Goal: Complete application form: Complete application form

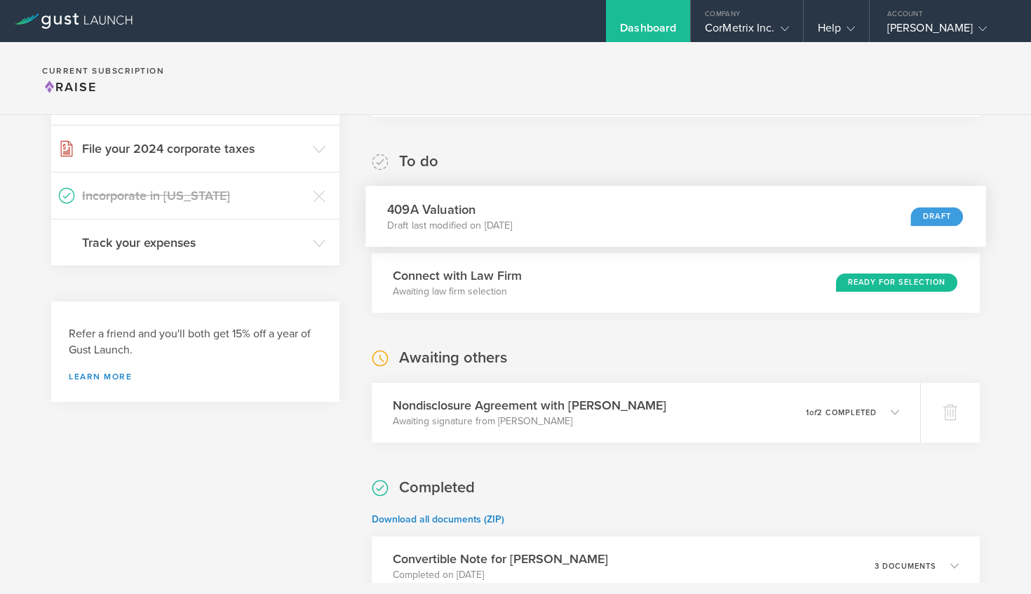
scroll to position [213, 0]
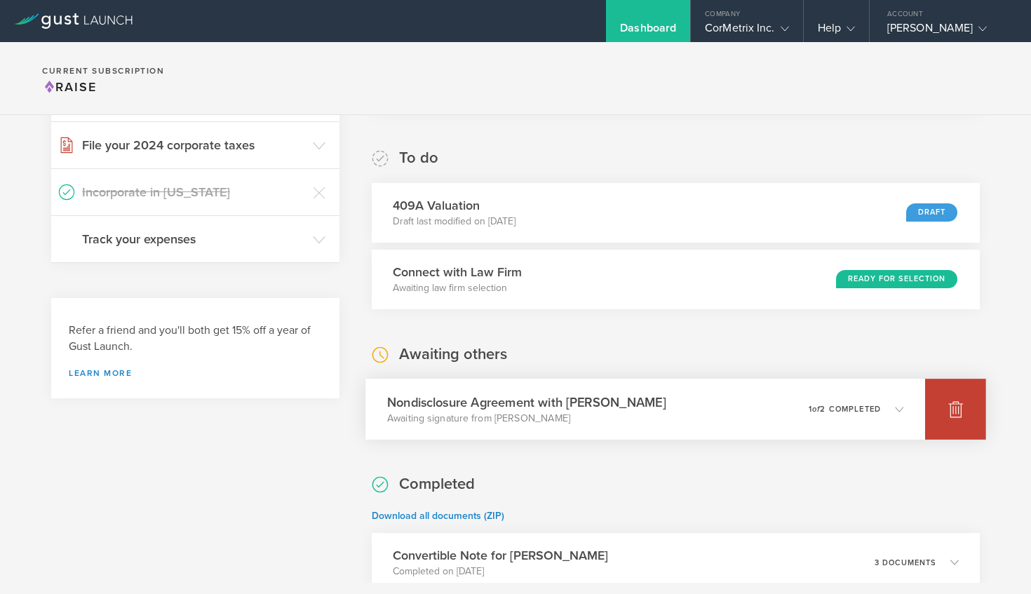
click at [959, 417] on icon at bounding box center [955, 409] width 15 height 13
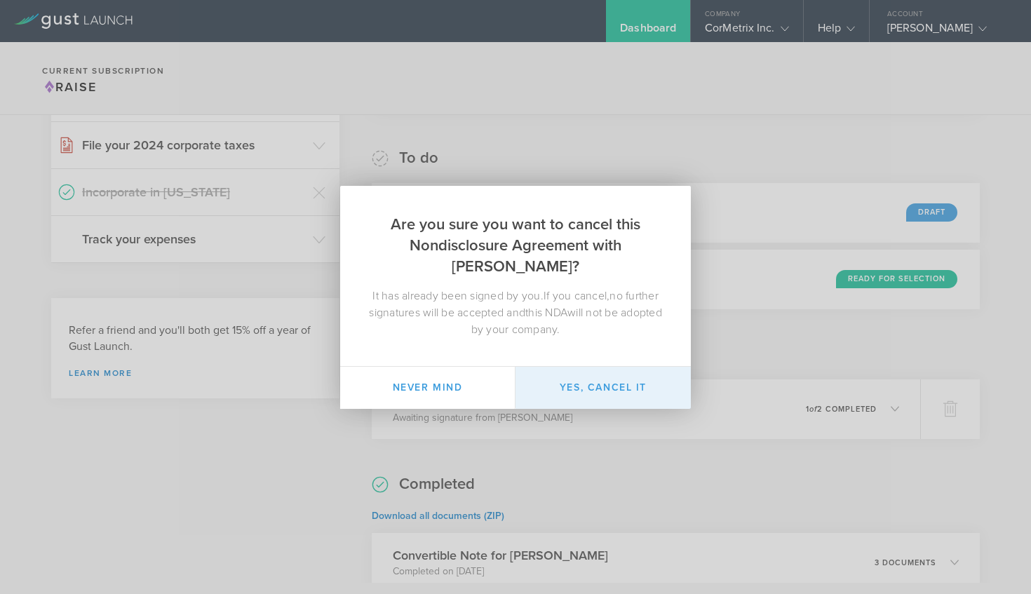
click at [638, 385] on button "Yes, cancel it" at bounding box center [603, 388] width 175 height 42
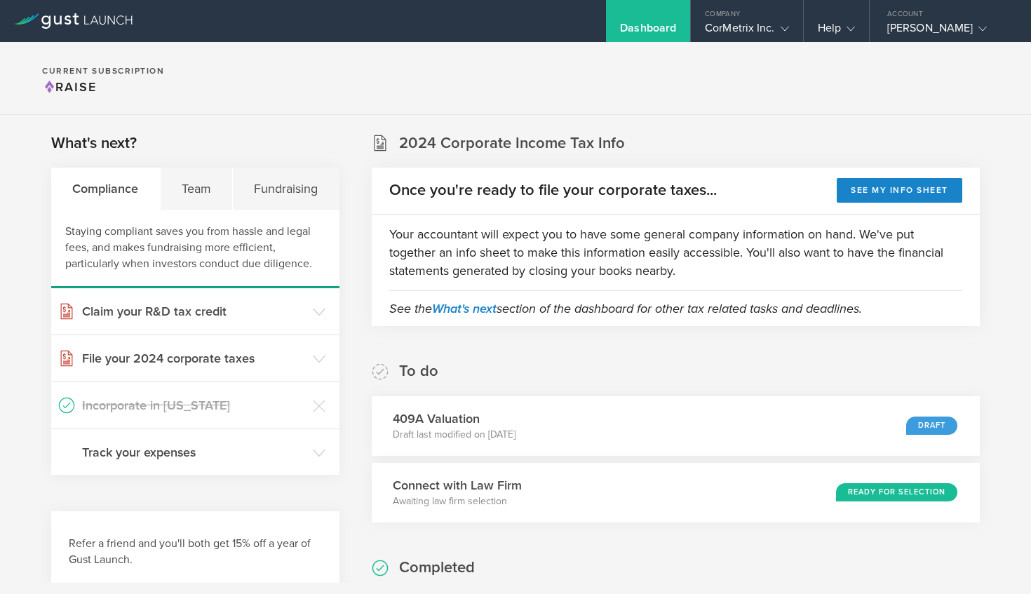
scroll to position [0, 0]
click at [771, 29] on div "CorMetrix Inc." at bounding box center [746, 31] width 83 height 21
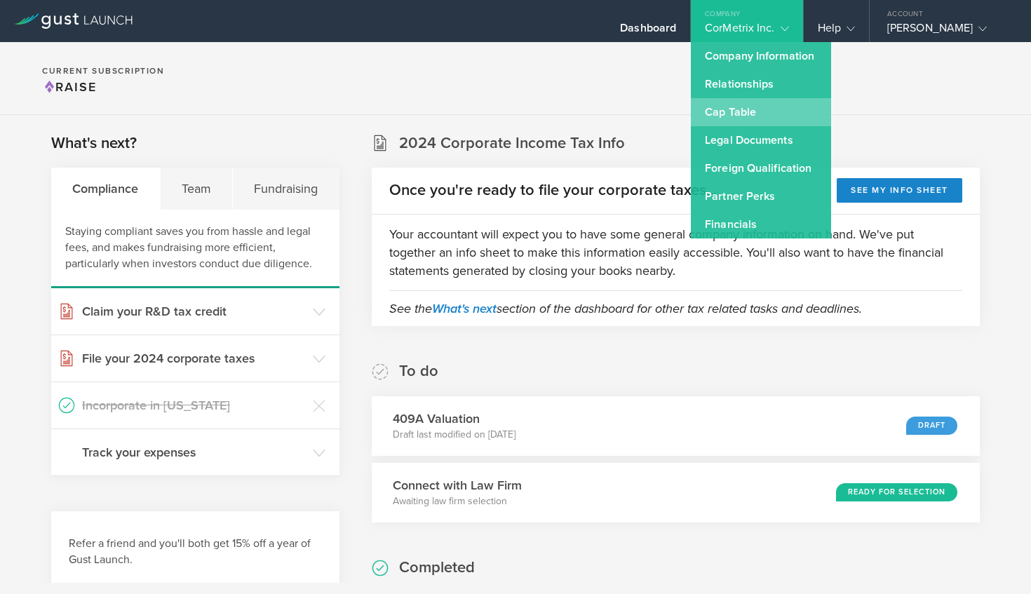
click at [742, 114] on link "Cap Table" at bounding box center [761, 112] width 140 height 28
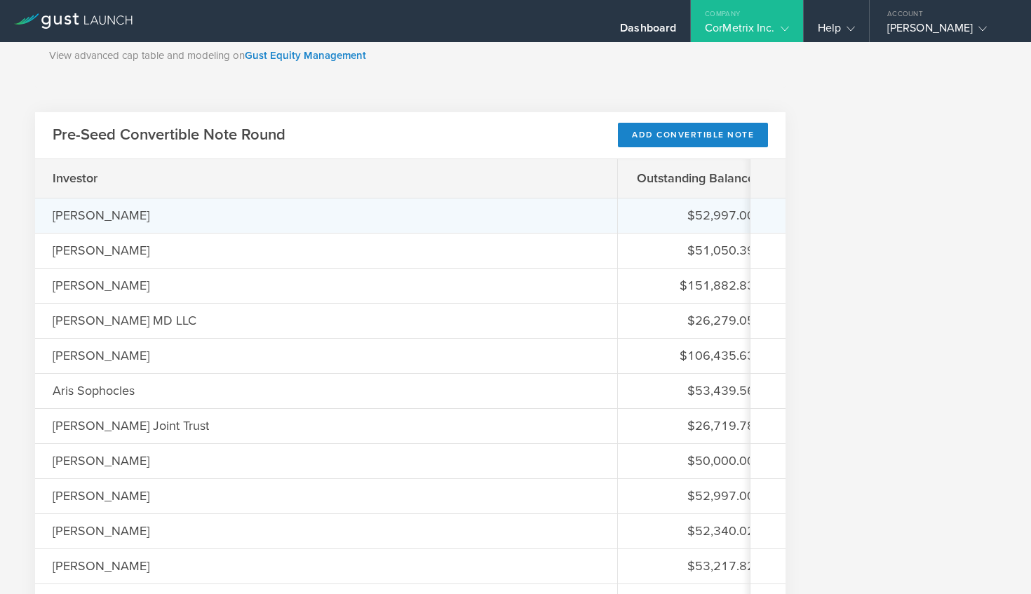
scroll to position [946, 0]
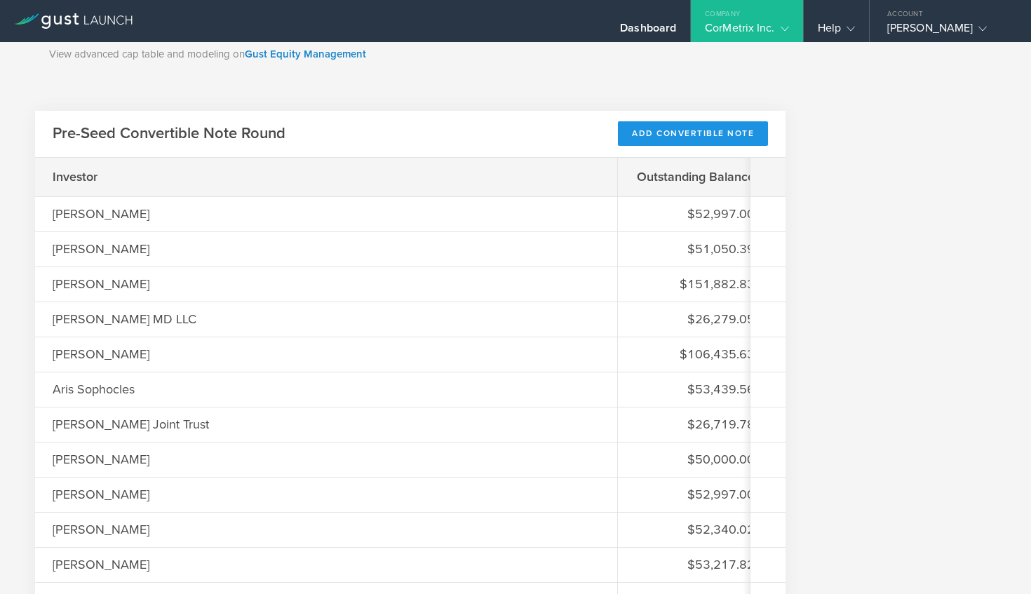
click at [681, 137] on div "Add Convertible Note" at bounding box center [693, 133] width 150 height 25
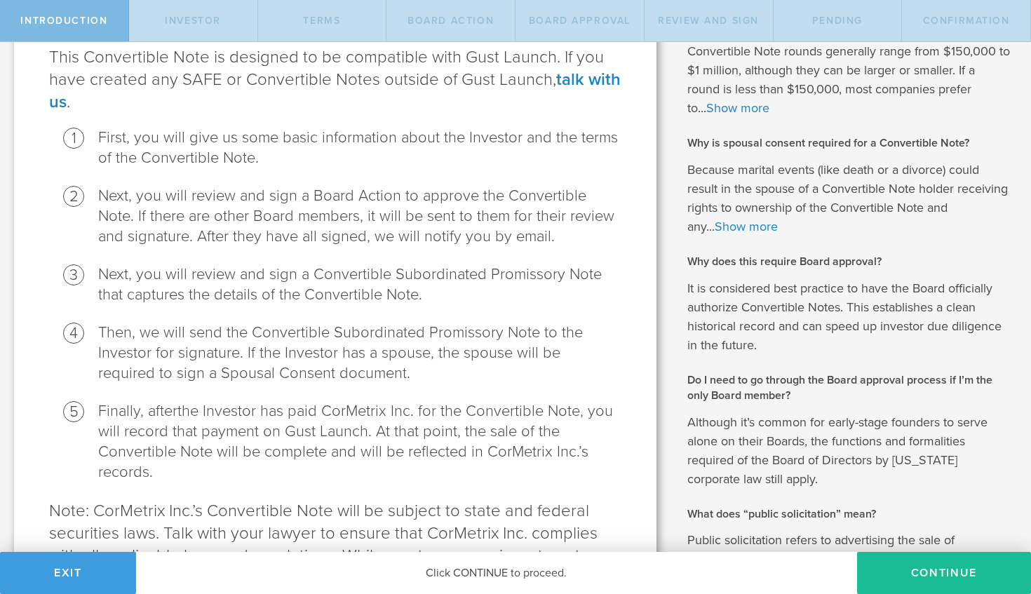
scroll to position [125, 0]
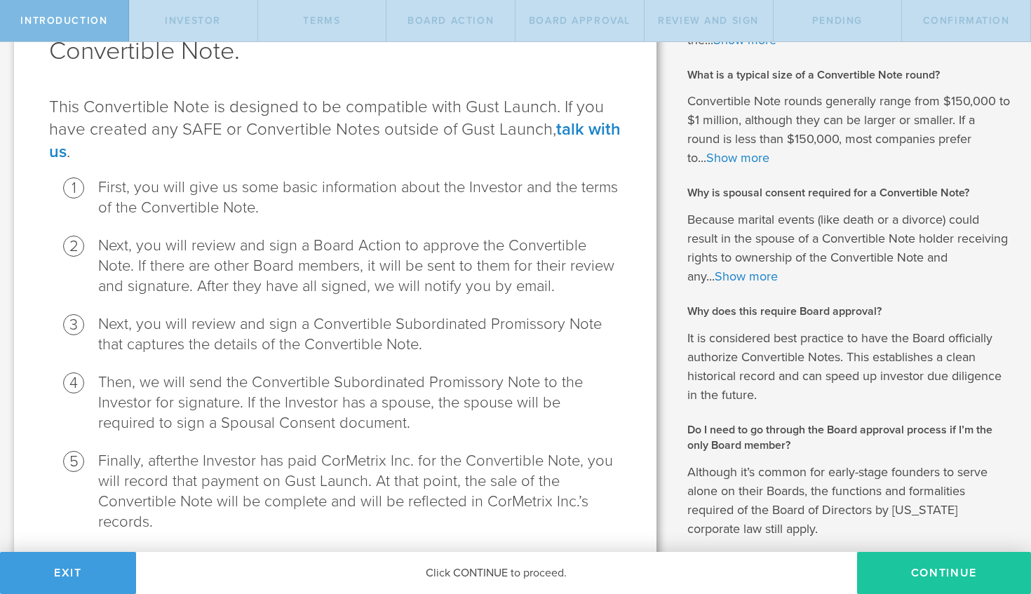
click at [913, 566] on button "Continue" at bounding box center [944, 573] width 174 height 42
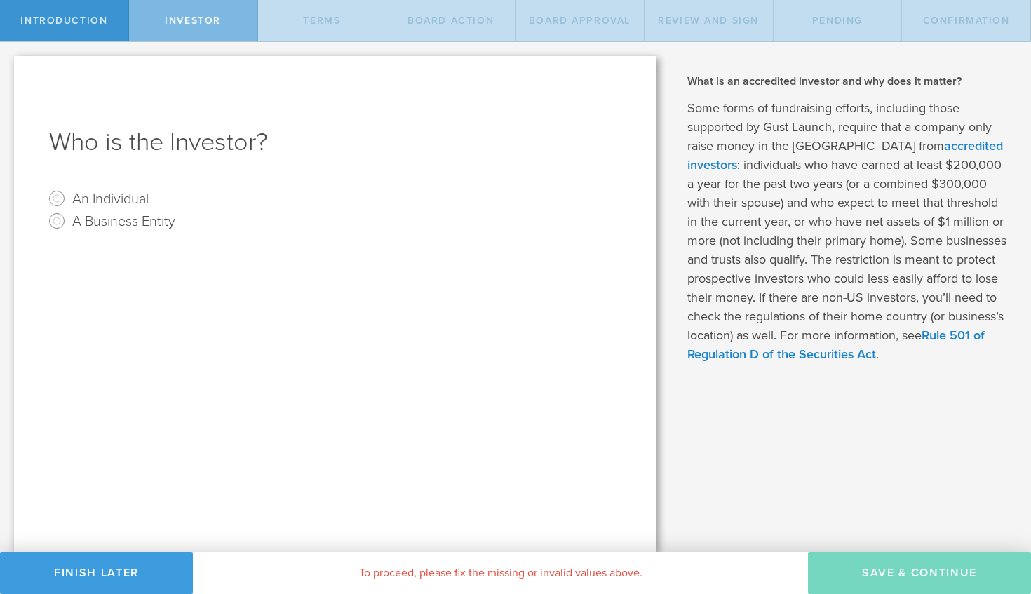
click at [102, 224] on label "A Business Entity" at bounding box center [123, 220] width 103 height 20
click at [68, 224] on input "A Business Entity" at bounding box center [57, 221] width 22 height 22
radio input "true"
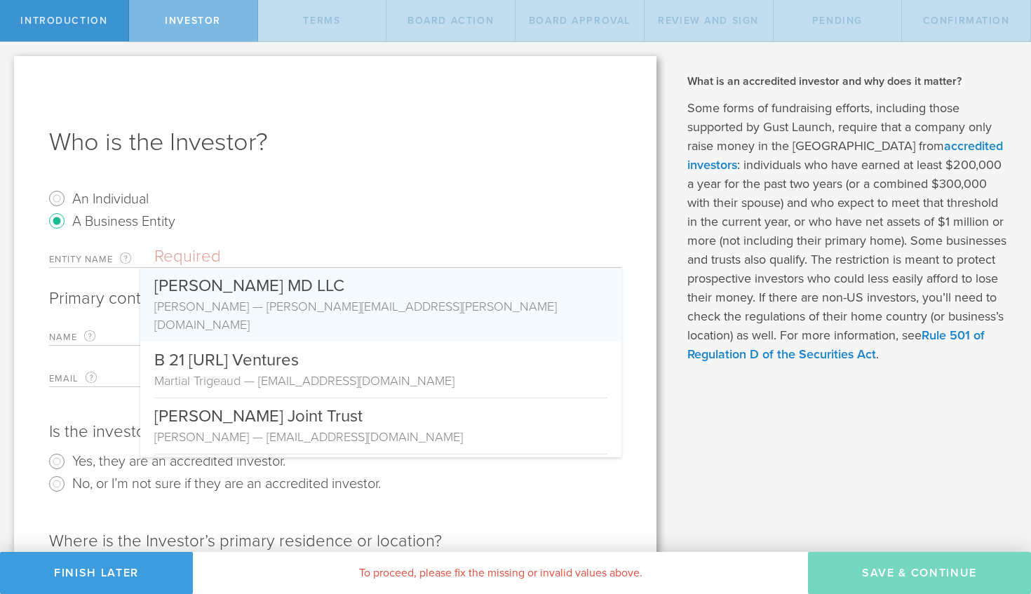
paste input "[PERSON_NAME]-Miss Revocable Trust"
type input "[PERSON_NAME] MD LLC"
type input "Andy Barnett"
type input "barnett.andy@gmail.com"
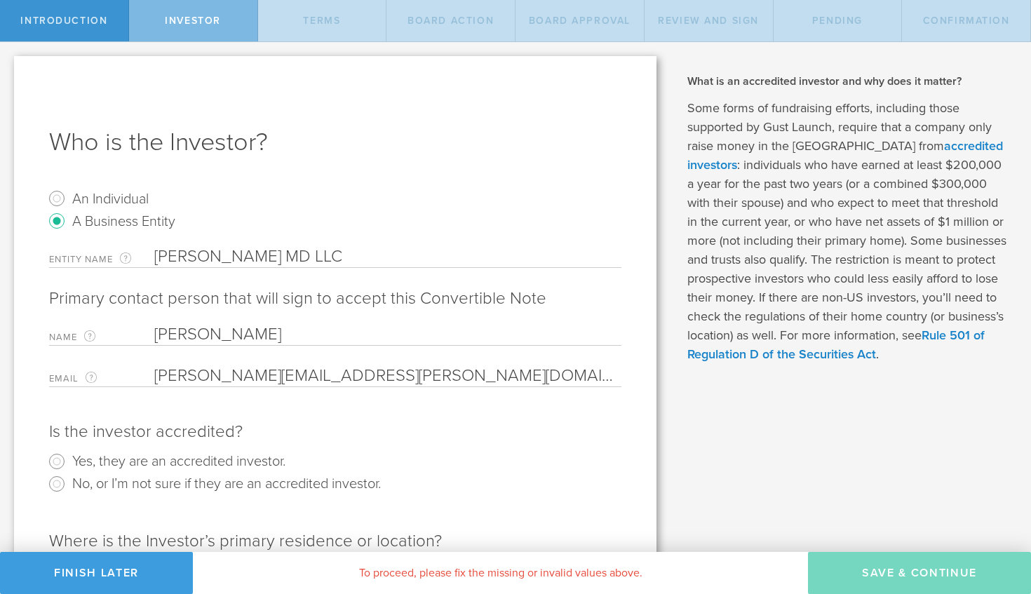
click at [236, 256] on input "[PERSON_NAME] MD LLC" at bounding box center [387, 256] width 467 height 21
click at [236, 256] on input "Andy Stuart Barnett MD LLC" at bounding box center [387, 256] width 467 height 21
paste input "[PERSON_NAME]-Miss Revocable Trust"
type input "[PERSON_NAME]-Miss Revocable Trust"
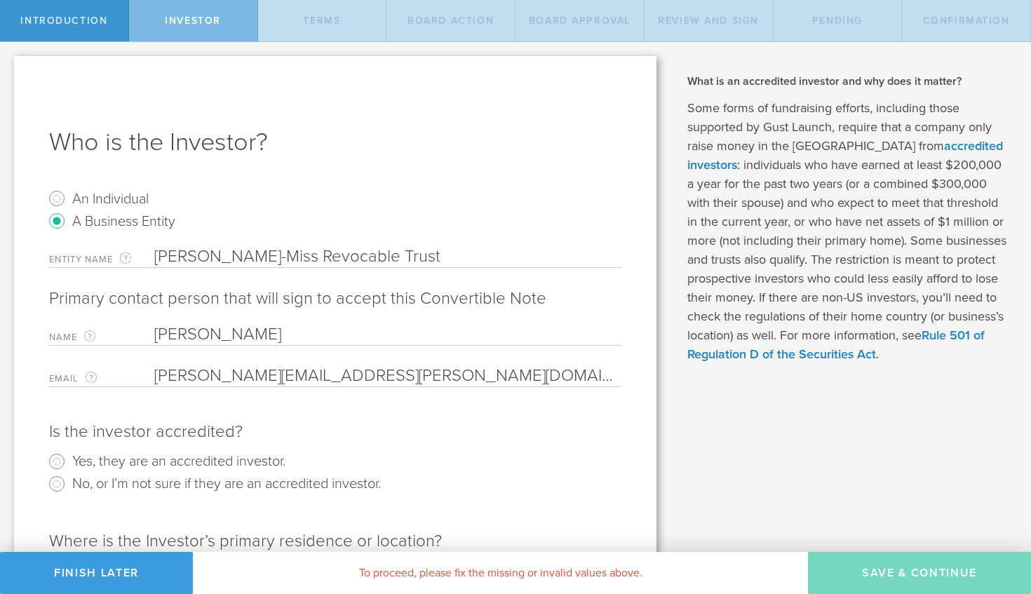
click at [220, 331] on input "Andy Barnett" at bounding box center [384, 334] width 460 height 21
click at [220, 332] on input "Andy Barnett" at bounding box center [384, 334] width 460 height 21
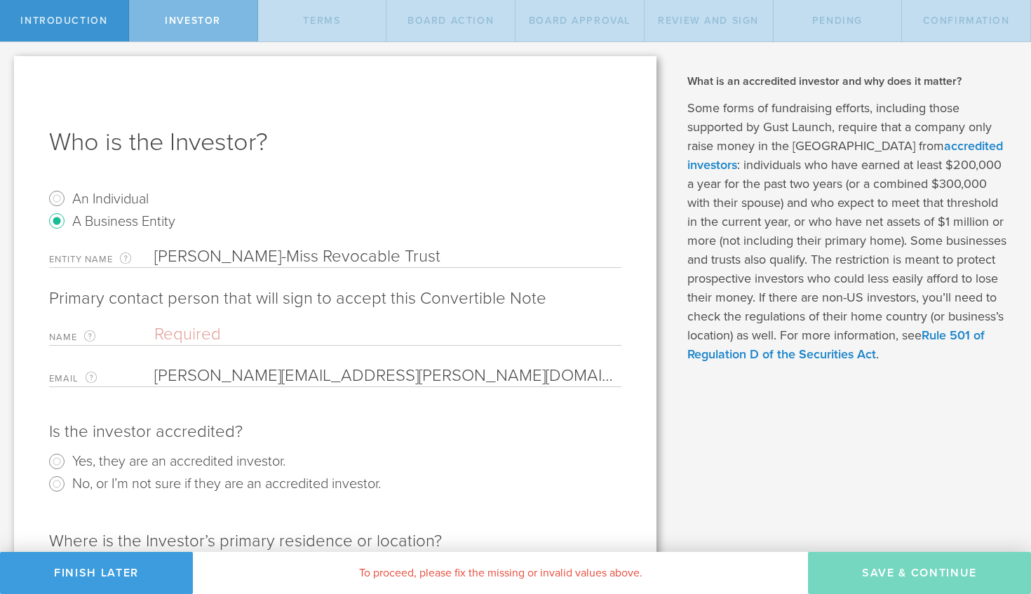
click at [246, 375] on input "barnett.andy@gmail.com" at bounding box center [384, 375] width 460 height 21
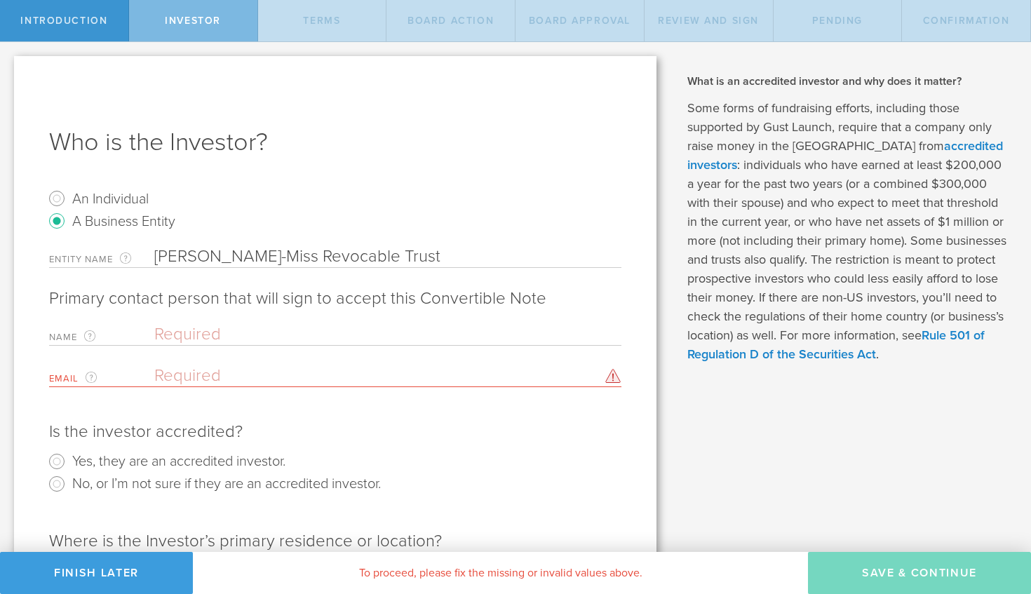
click at [203, 330] on input "text" at bounding box center [384, 334] width 460 height 21
paste input "[PERSON_NAME] Miss"
type input "[PERSON_NAME] Miss"
click at [216, 375] on input "email" at bounding box center [384, 375] width 460 height 21
paste input "Jakemiss@gmail.com"
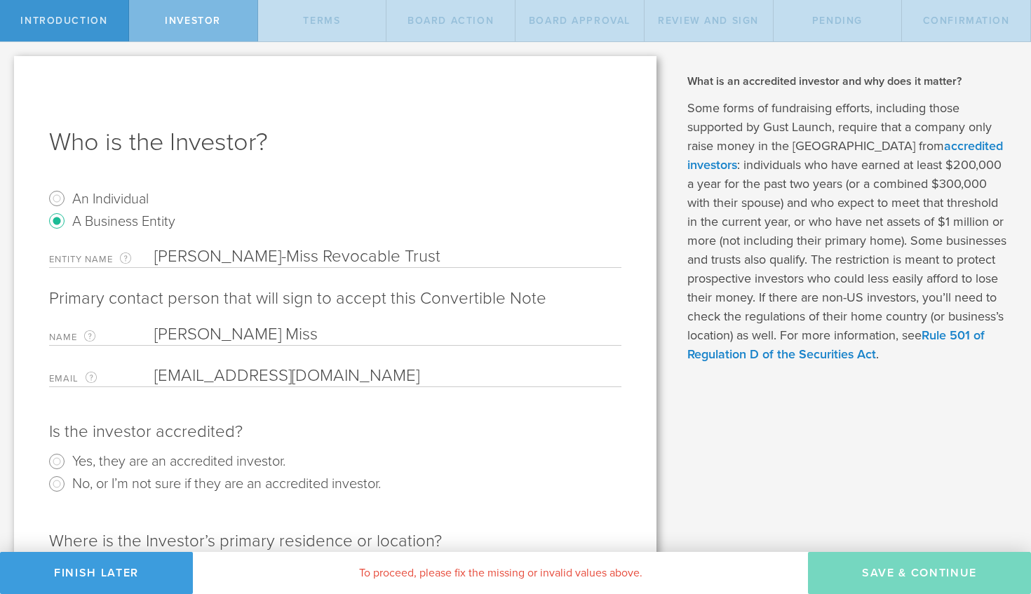
type input "Jakemiss@gmail.com"
click at [428, 422] on div "Is the investor accredited?" at bounding box center [335, 432] width 572 height 22
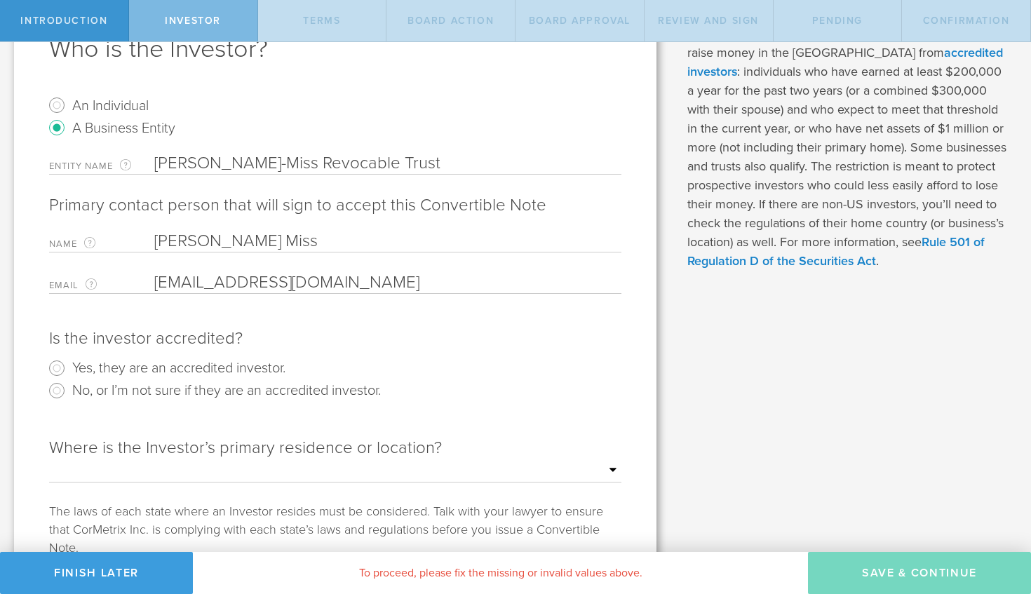
scroll to position [98, 0]
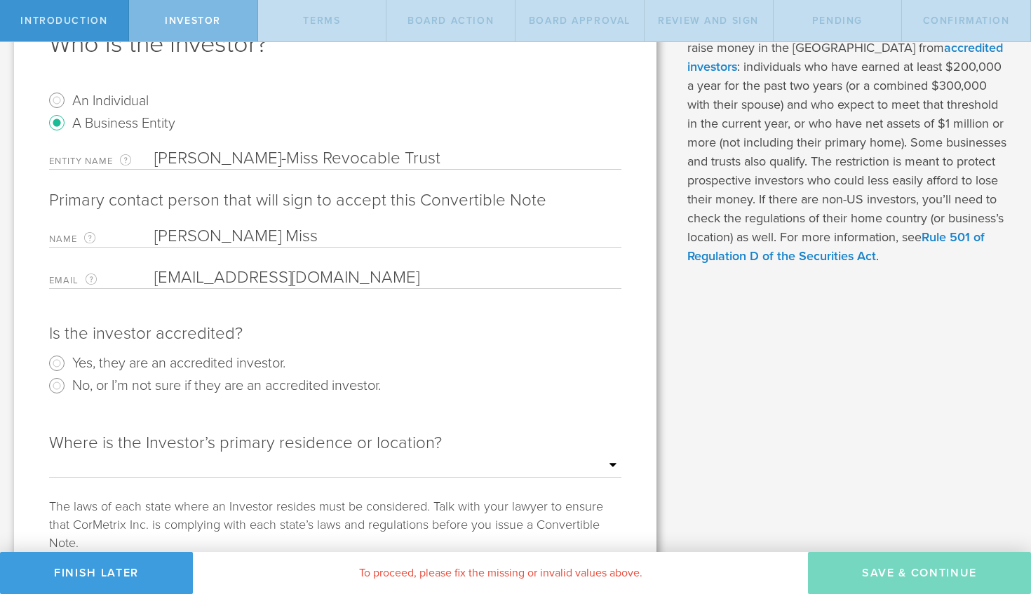
click at [204, 382] on label "No, or I’m not sure if they are an accredited investor." at bounding box center [226, 385] width 309 height 20
click at [68, 382] on input "No, or I’m not sure if they are an accredited investor." at bounding box center [57, 386] width 22 height 22
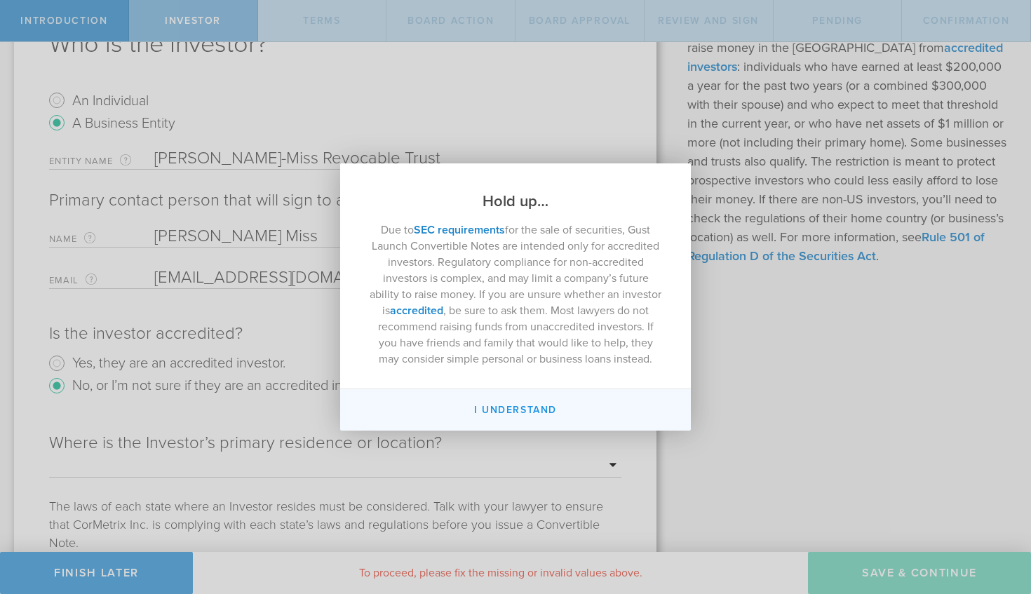
click at [504, 402] on button "I Understand" at bounding box center [515, 409] width 351 height 41
radio input "false"
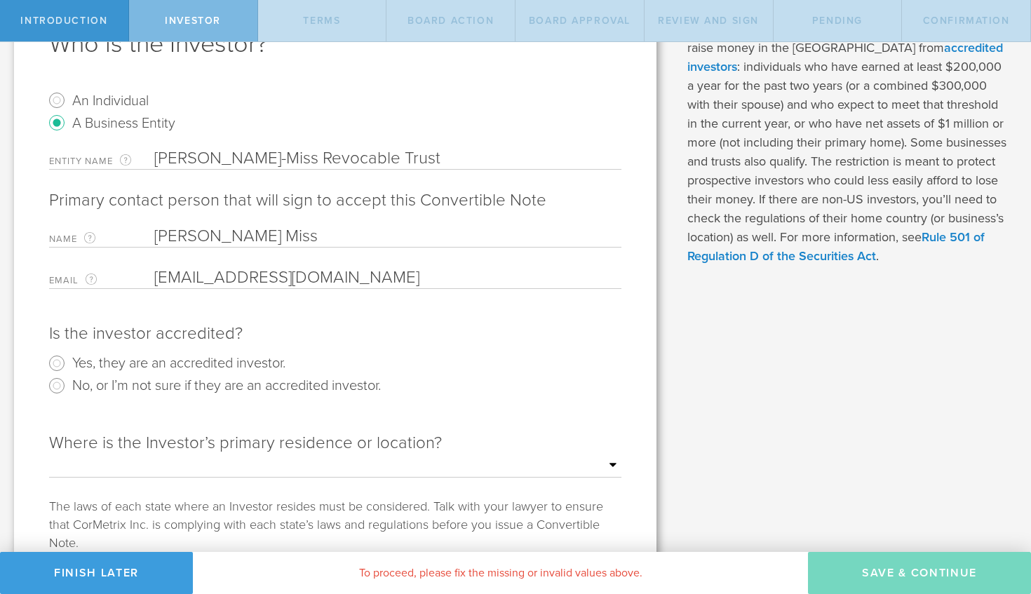
click at [135, 368] on label "Yes, they are an accredited investor." at bounding box center [178, 362] width 213 height 20
click at [68, 368] on input "Yes, they are an accredited investor." at bounding box center [57, 363] width 22 height 22
radio input "true"
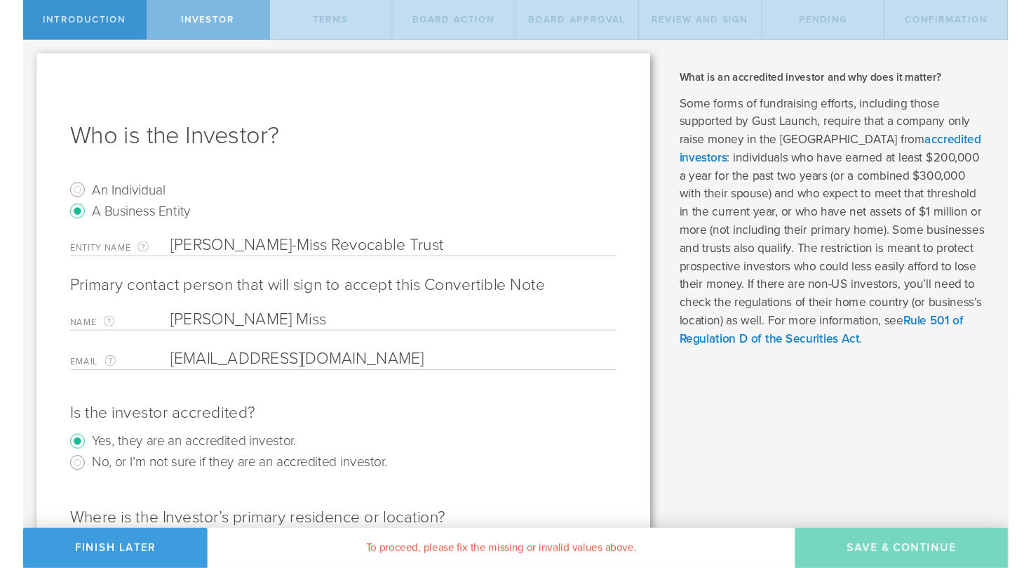
scroll to position [0, 0]
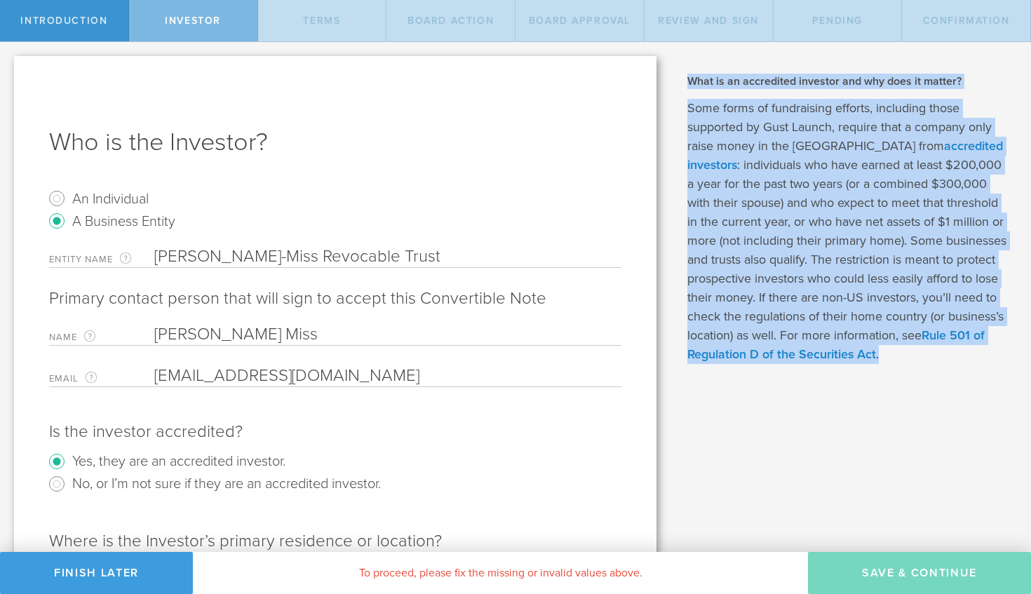
drag, startPoint x: 685, startPoint y: 74, endPoint x: 901, endPoint y: 366, distance: 363.1
click at [901, 366] on div "What is a Convertible Note and when should I use it? Many early stage startups …" at bounding box center [851, 439] width 361 height 794
copy div "What is an accredited investor and why does it matter? Some forms of fundraisin…"
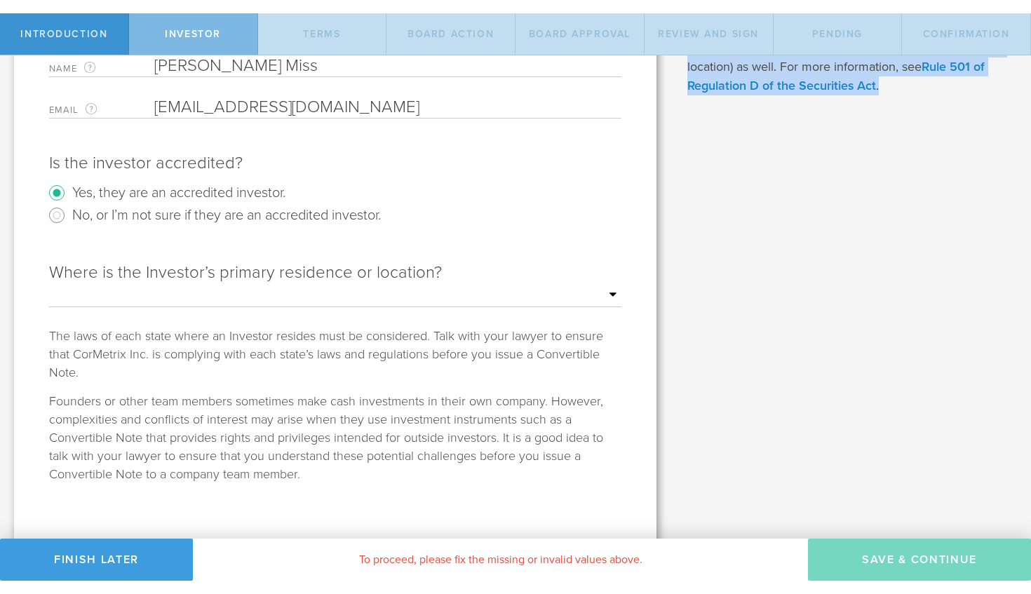
scroll to position [283, 0]
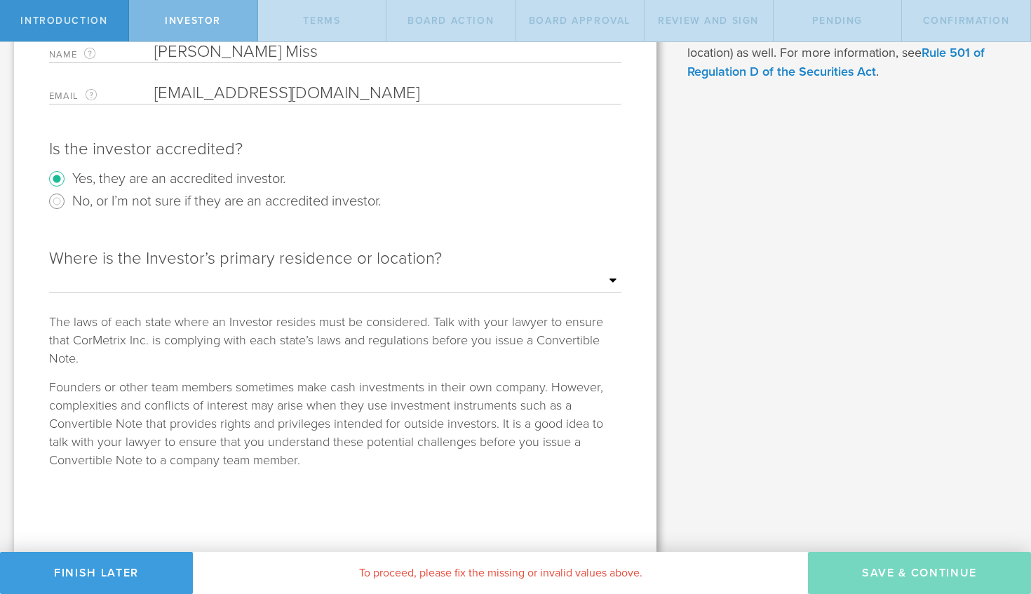
click at [315, 226] on div "Is the investor accredited? Yes, they are an accredited investor. No, or I’m no…" at bounding box center [335, 178] width 572 height 109
click at [75, 577] on button "Finish Later" at bounding box center [96, 573] width 193 height 42
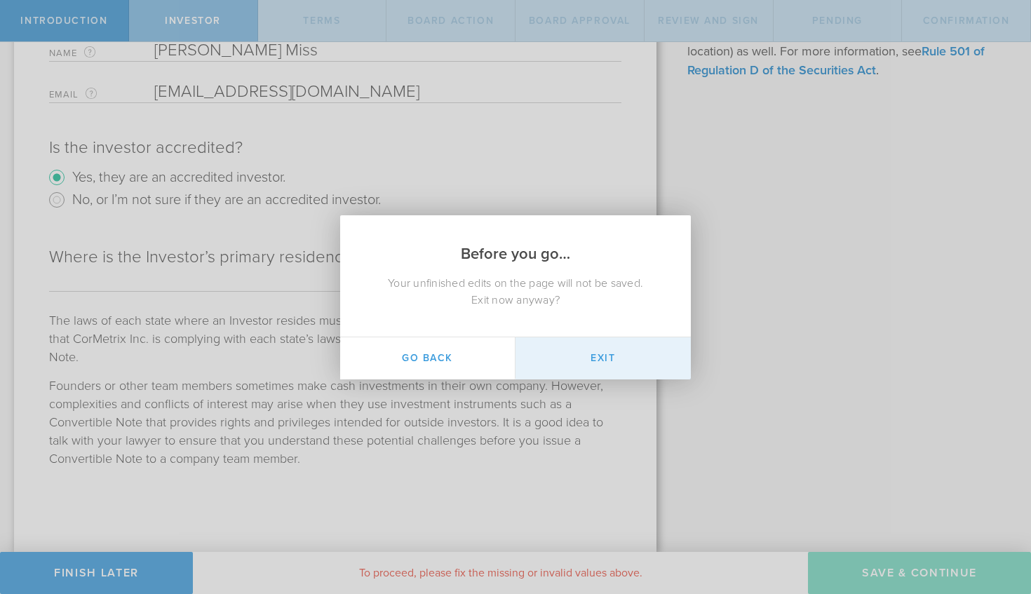
click at [582, 355] on button "Exit" at bounding box center [603, 358] width 175 height 42
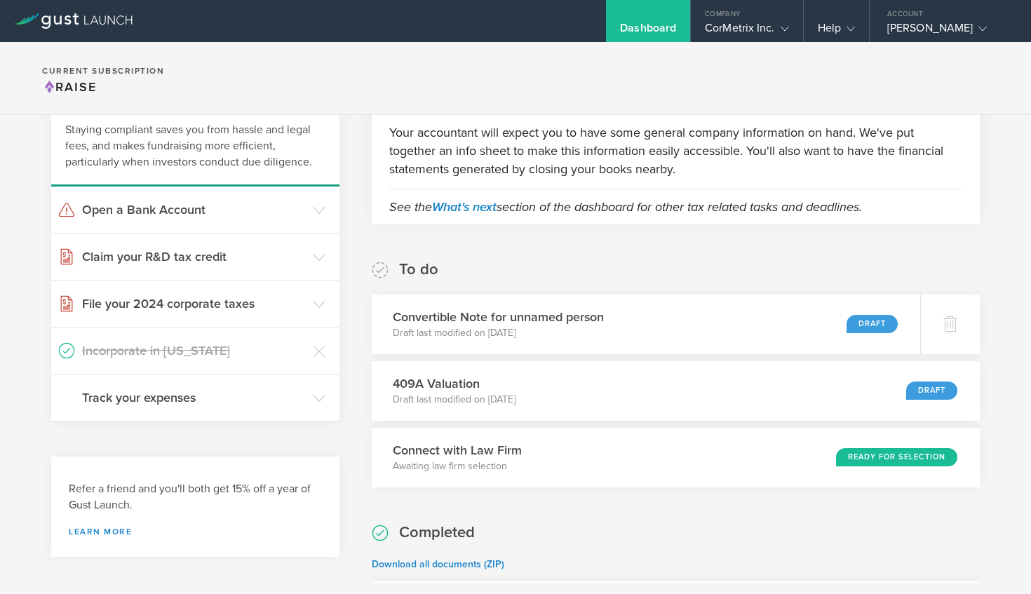
scroll to position [109, 0]
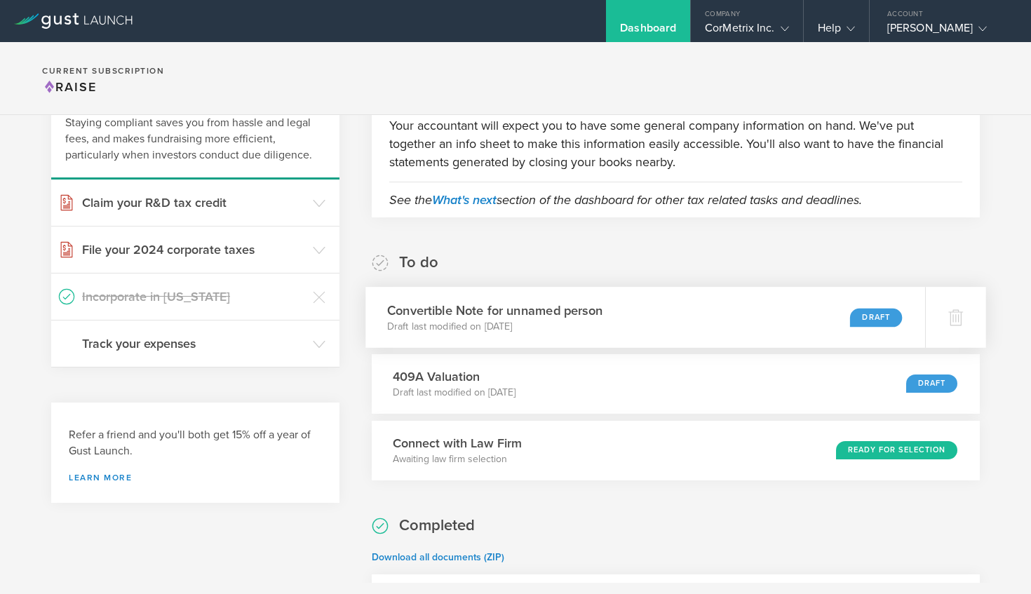
click at [564, 307] on h3 "Convertible Note for unnamed person" at bounding box center [494, 310] width 215 height 19
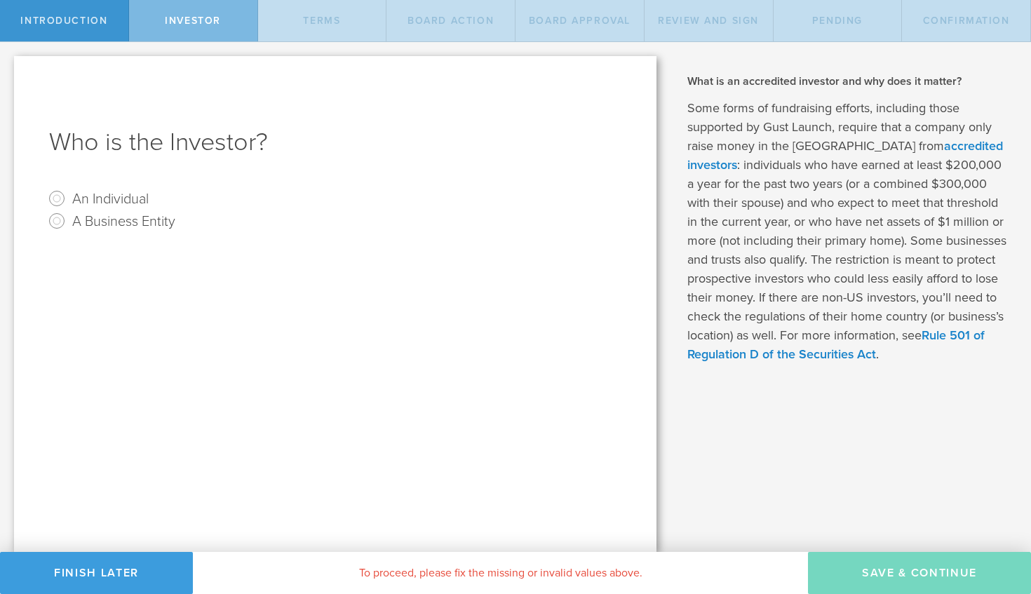
click at [161, 217] on label "A Business Entity" at bounding box center [123, 220] width 103 height 20
click at [68, 217] on input "A Business Entity" at bounding box center [57, 221] width 22 height 22
radio input "true"
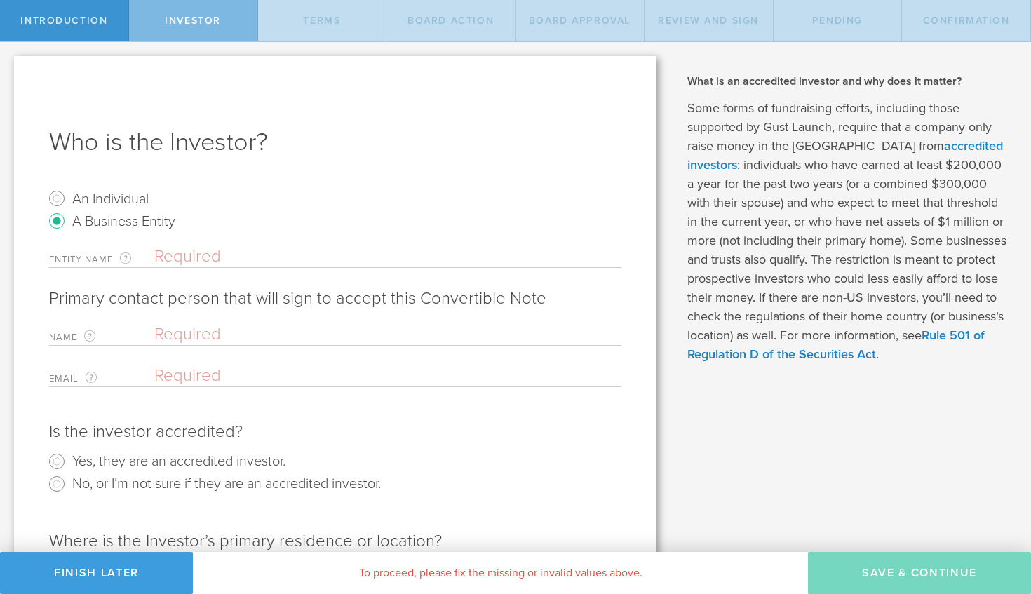
click at [198, 242] on form "An Individual A Business Entity Entity Name The name of the business entity tha…" at bounding box center [335, 485] width 572 height 596
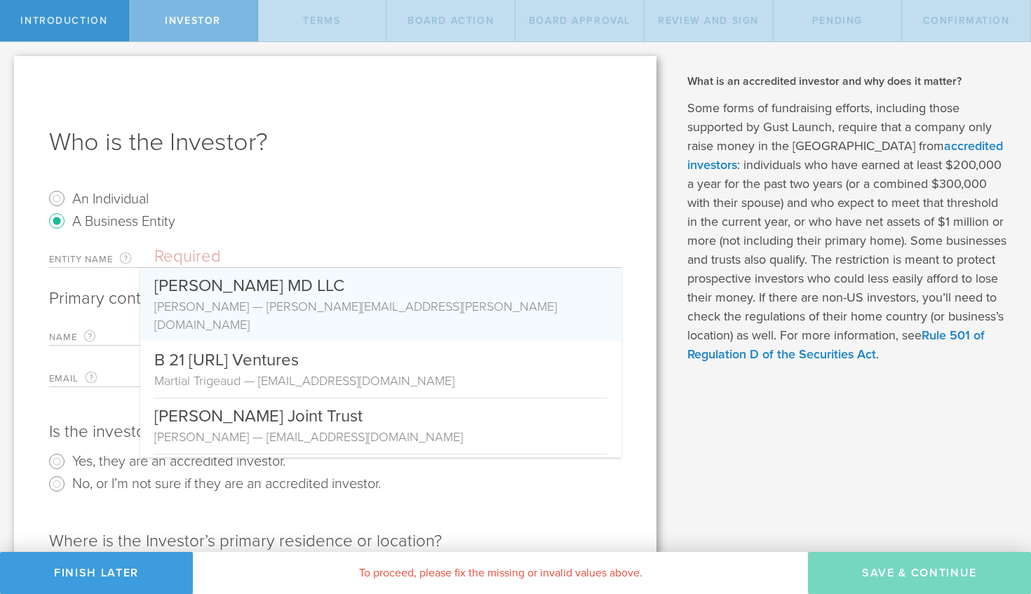
click at [197, 251] on input "text" at bounding box center [387, 256] width 467 height 21
paste input "[PERSON_NAME]-Miss Revocable Trust"
type input "[PERSON_NAME]-Miss Revocable Trust"
click at [112, 321] on div "Entity Name The name of the business entity that will be the Convertible Note h…" at bounding box center [335, 316] width 572 height 141
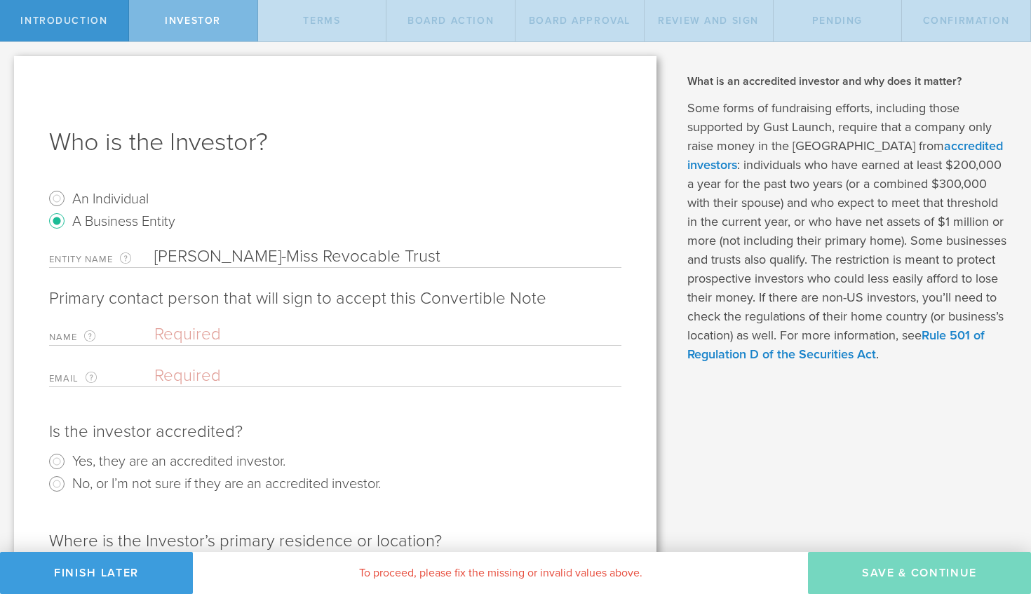
paste input "[PERSON_NAME] Miss"
type input "[PERSON_NAME] Miss"
paste input "Jakemiss@gmail.com"
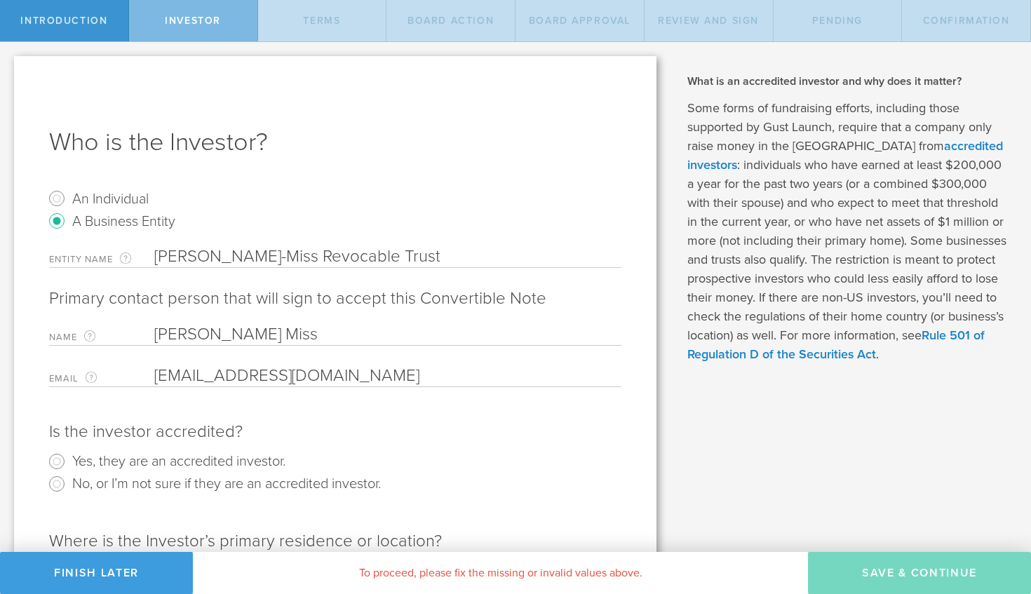
type input "Jakemiss@gmail.com"
click at [471, 425] on div "Is the investor accredited?" at bounding box center [335, 432] width 572 height 22
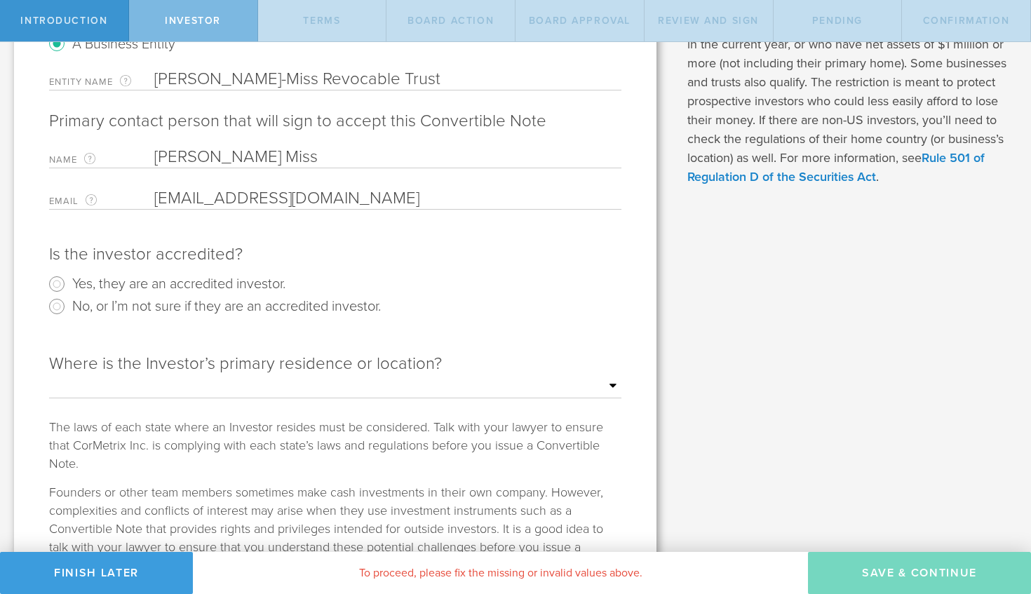
scroll to position [196, 0]
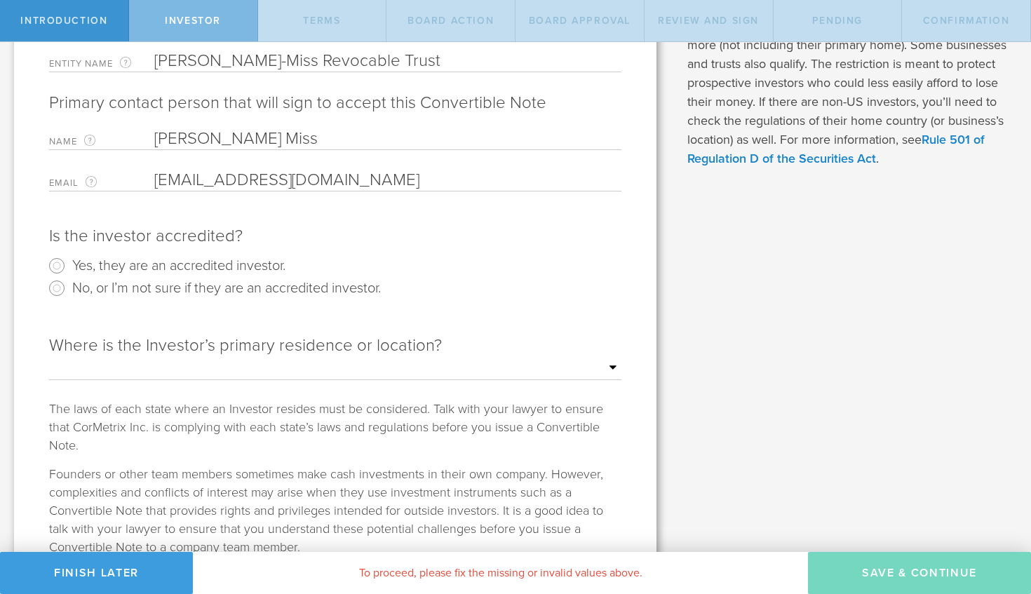
click at [191, 260] on label "Yes, they are an accredited investor." at bounding box center [178, 265] width 213 height 20
click at [68, 260] on input "Yes, they are an accredited investor." at bounding box center [57, 266] width 22 height 22
radio input "true"
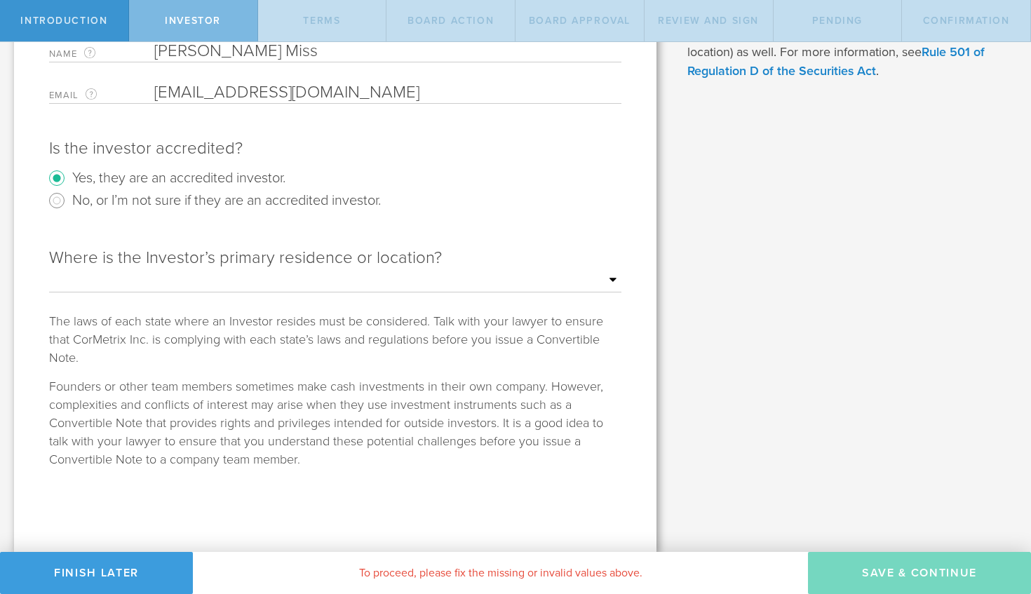
scroll to position [284, 0]
select select "string:AK"
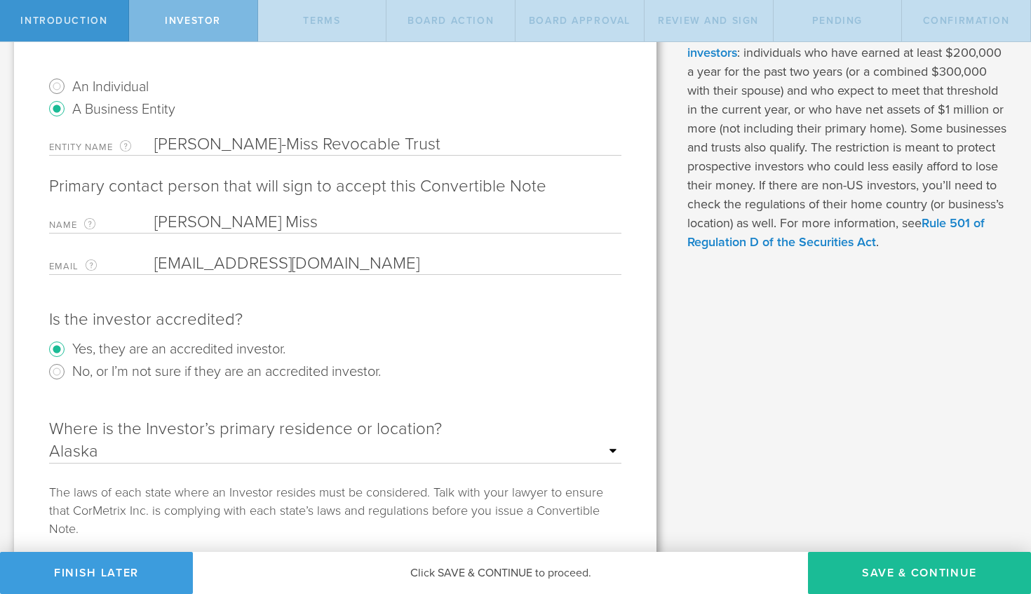
scroll to position [92, 0]
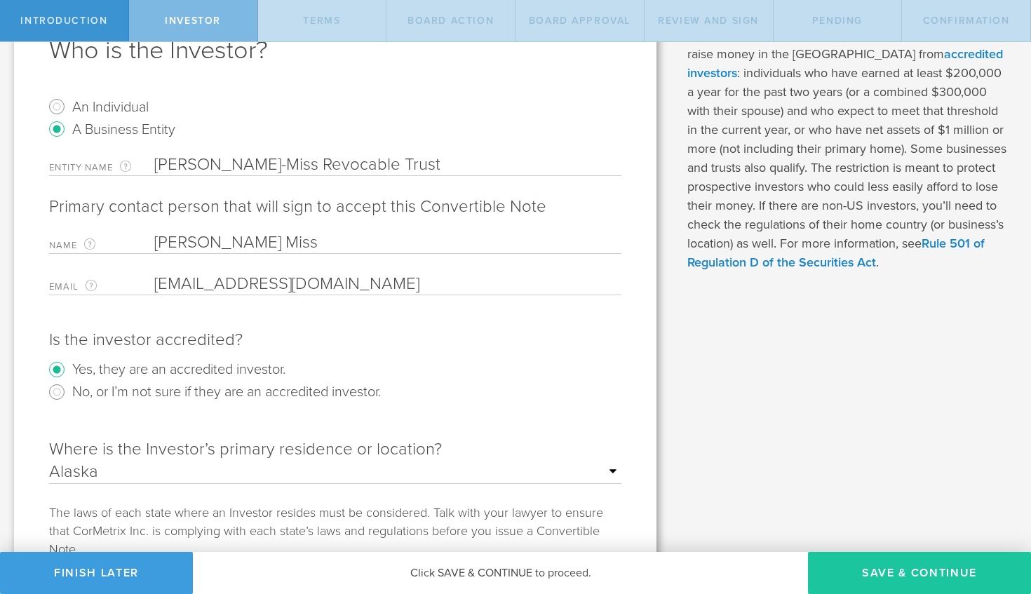
click at [893, 570] on button "Save & Continue" at bounding box center [919, 573] width 223 height 42
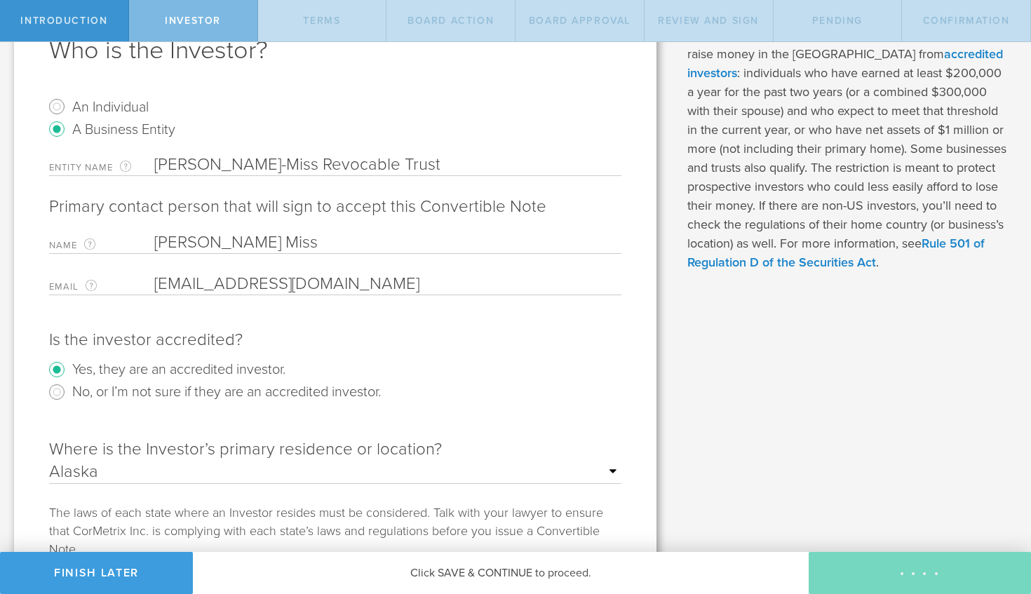
type input "16,000,000"
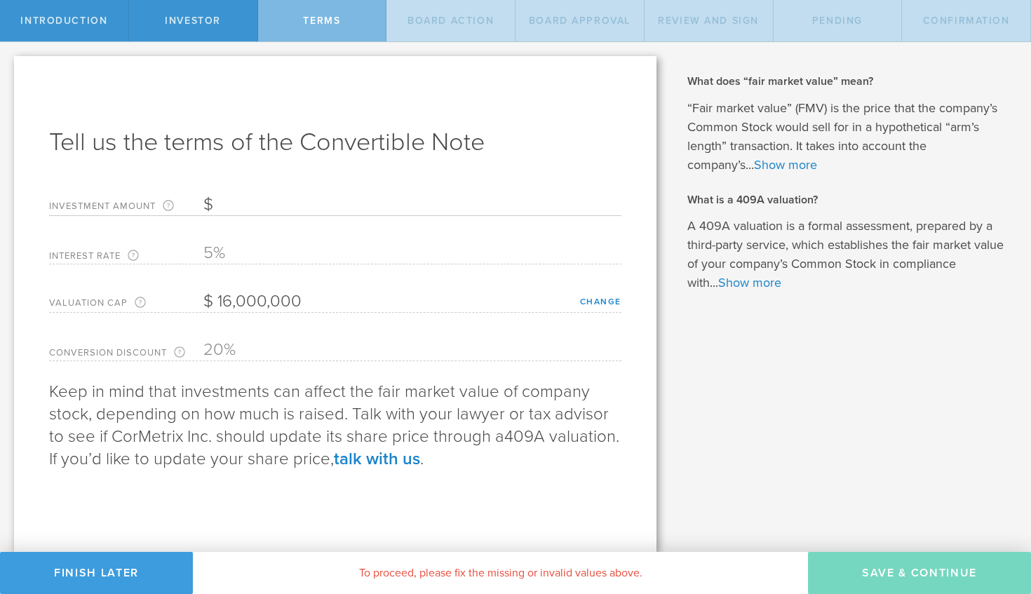
click at [413, 195] on input "Investment Amount The amount (in USD) that this investor is paying for the Conv…" at bounding box center [412, 204] width 418 height 21
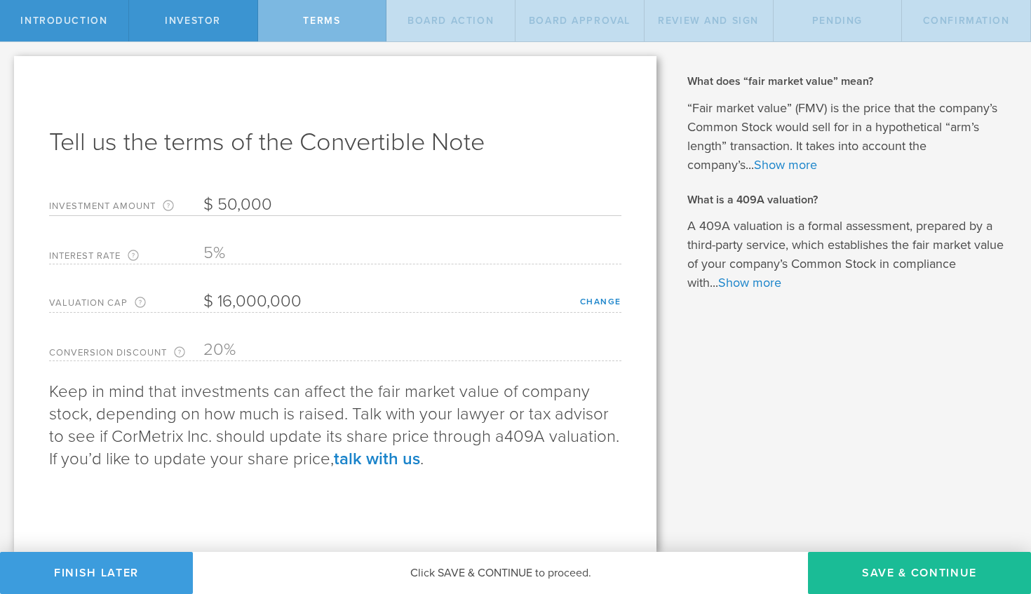
type input "50,000"
click at [497, 426] on p "Keep in mind that investments can affect the fair market value of company stock…" at bounding box center [335, 426] width 572 height 90
click at [873, 563] on button "Save & Continue" at bounding box center [919, 573] width 223 height 42
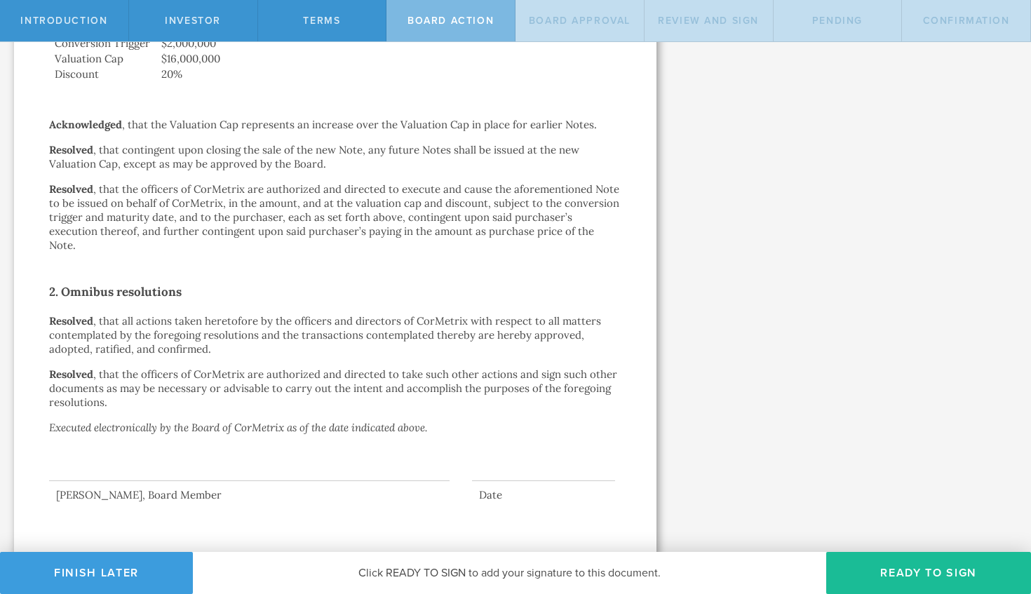
scroll to position [472, 0]
click at [908, 570] on button "Ready to Sign" at bounding box center [928, 573] width 205 height 42
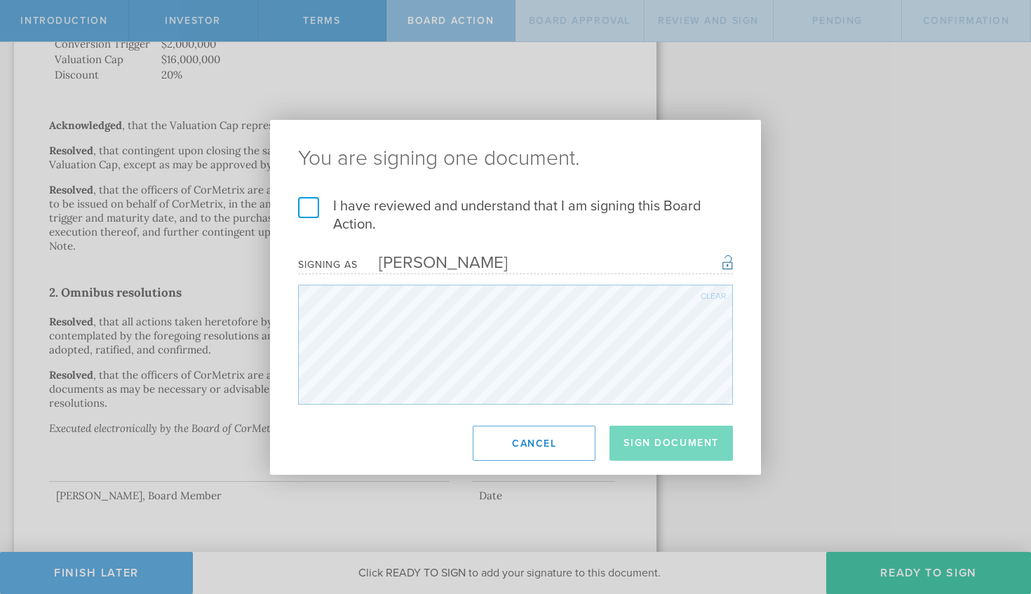
click at [309, 208] on label "I have reviewed and understand that I am signing this Board Action." at bounding box center [515, 215] width 435 height 36
click at [0, 0] on input "I have reviewed and understand that I am signing this Board Action." at bounding box center [0, 0] width 0 height 0
click at [655, 445] on button "Sign Document" at bounding box center [671, 443] width 123 height 35
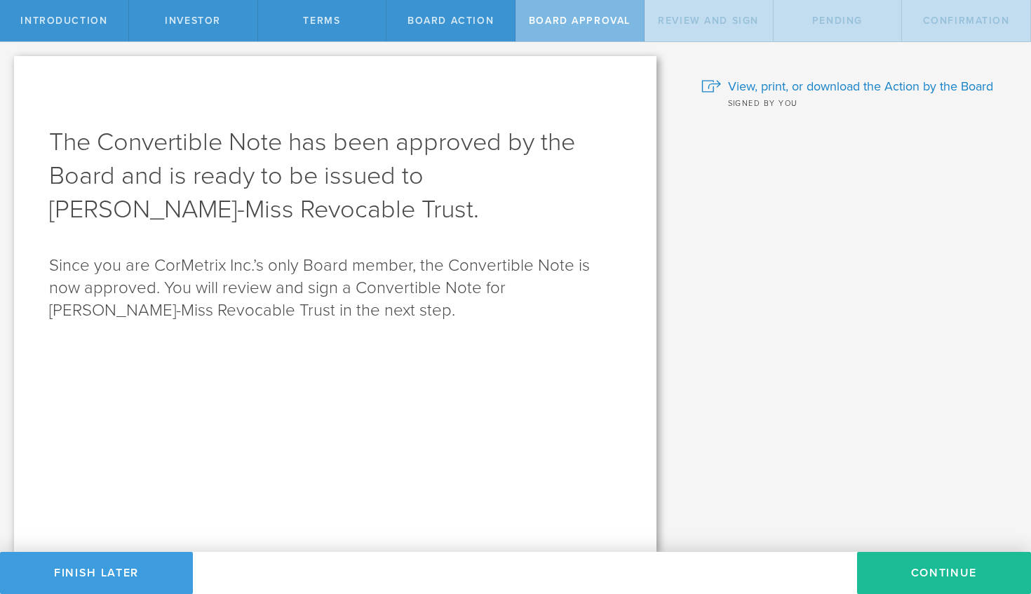
scroll to position [0, 0]
click at [936, 575] on button "Continue" at bounding box center [944, 573] width 174 height 42
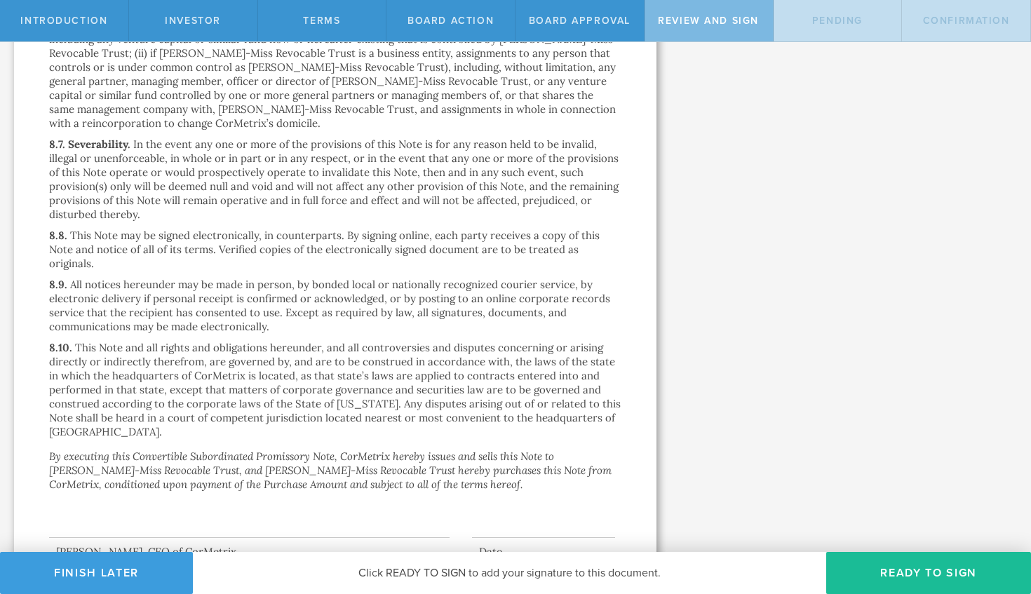
scroll to position [3817, 0]
click at [920, 566] on button "Ready to Sign" at bounding box center [928, 573] width 205 height 42
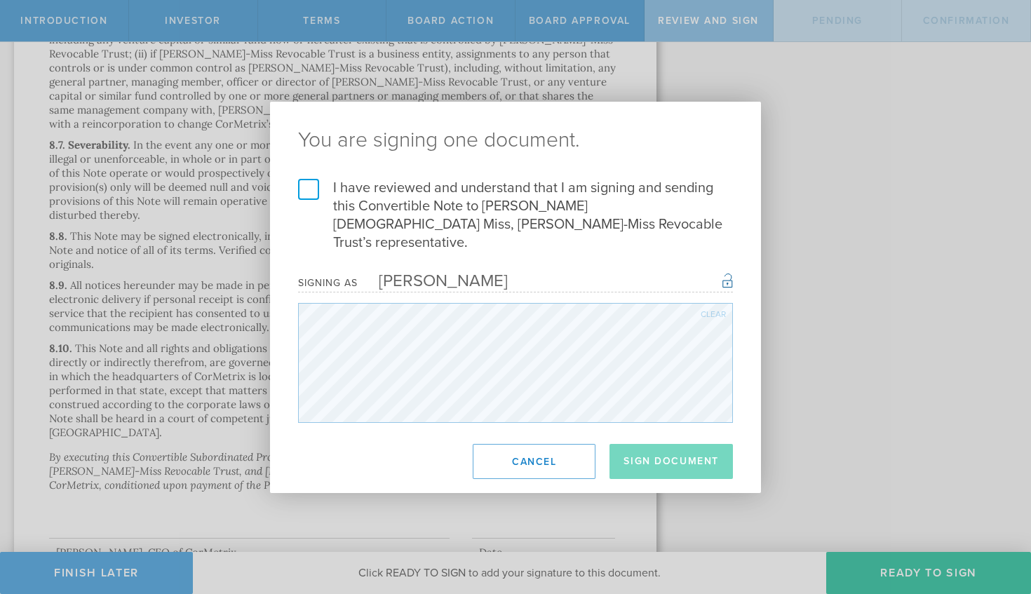
click at [302, 196] on label "I have reviewed and understand that I am signing and sending this Convertible N…" at bounding box center [515, 215] width 435 height 73
click at [0, 0] on input "I have reviewed and understand that I am signing and sending this Convertible N…" at bounding box center [0, 0] width 0 height 0
click at [642, 444] on button "Sign Document" at bounding box center [671, 461] width 123 height 35
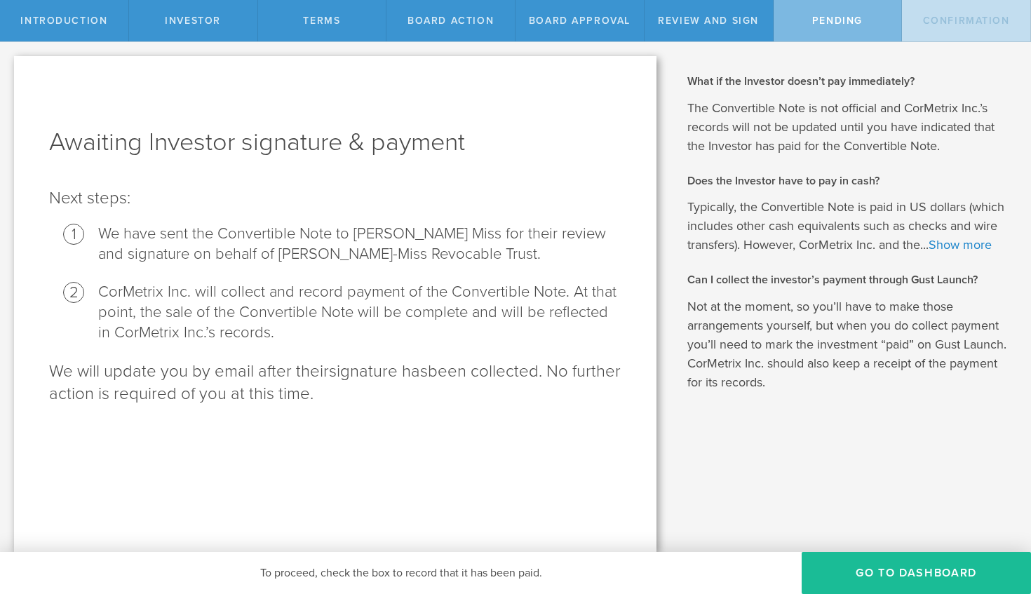
scroll to position [0, 0]
click at [911, 570] on button "Go To Dashboard" at bounding box center [916, 573] width 229 height 42
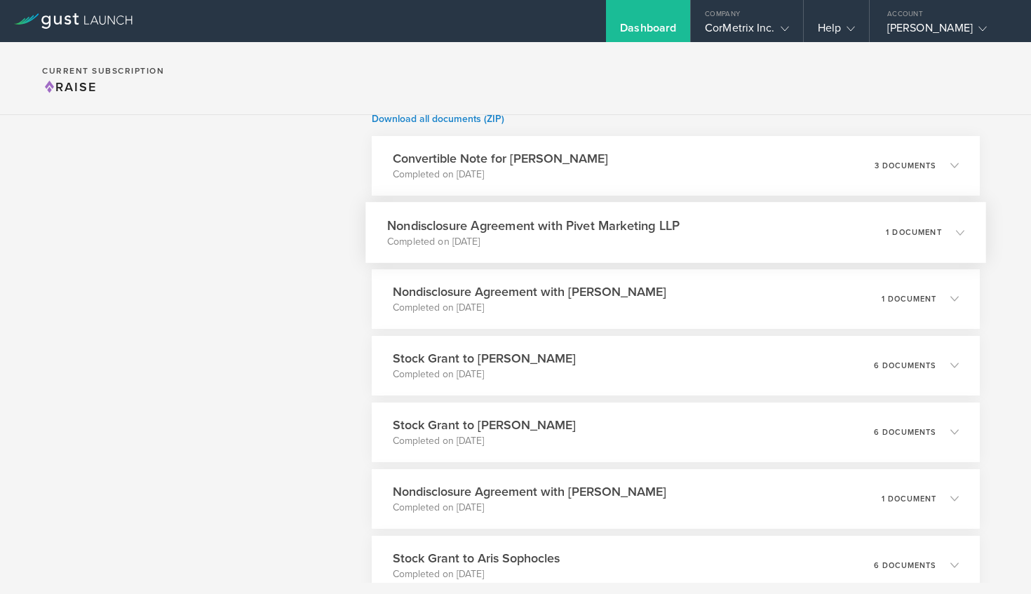
scroll to position [596, 0]
